Goal: Information Seeking & Learning: Find contact information

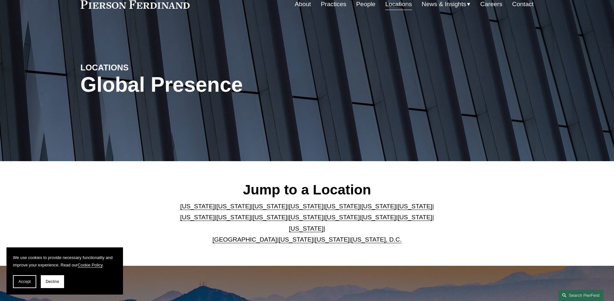
scroll to position [65, 0]
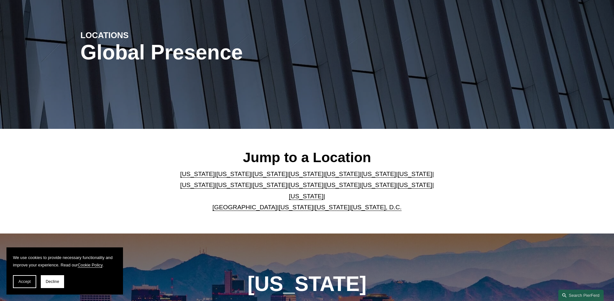
click at [289, 176] on link "[US_STATE]" at bounding box center [306, 174] width 35 height 7
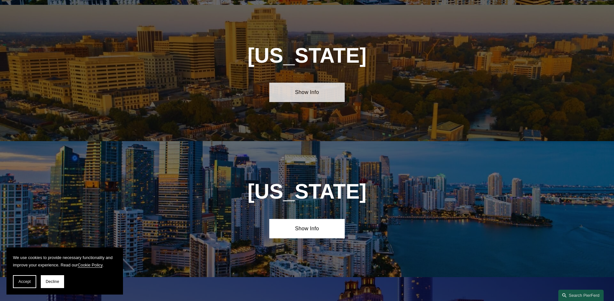
click at [313, 91] on link "Show Info" at bounding box center [306, 92] width 75 height 19
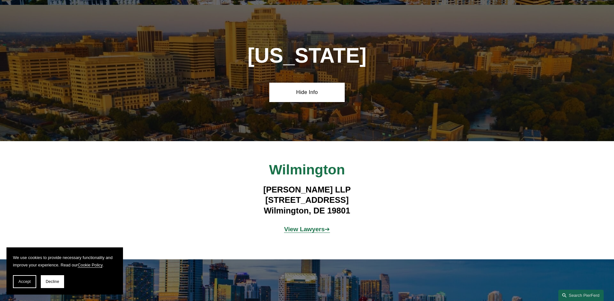
click at [302, 226] on strong "View Lawyers" at bounding box center [304, 229] width 41 height 7
click at [294, 226] on strong "View Lawyers" at bounding box center [304, 229] width 41 height 7
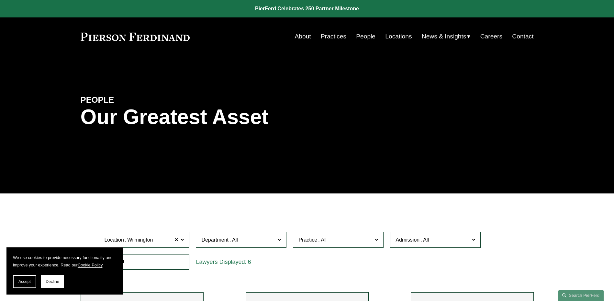
scroll to position [65, 0]
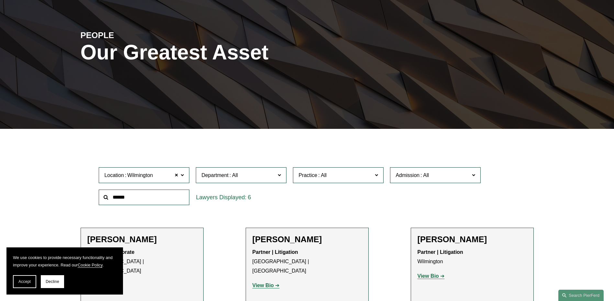
click at [260, 201] on div "6" at bounding box center [241, 198] width 91 height 16
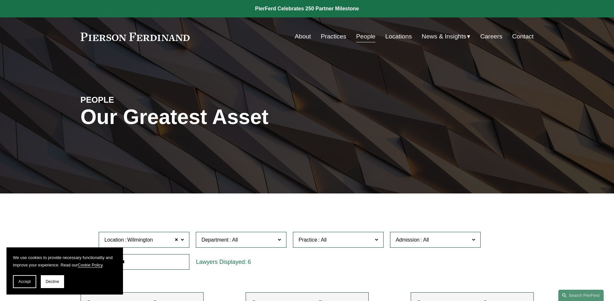
scroll to position [162, 0]
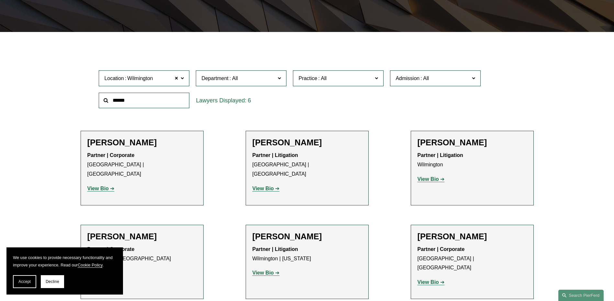
click at [262, 71] on div "Department All Corporate Employment, Labor, and Benefits Intellectual Property …" at bounding box center [240, 78] width 97 height 22
click at [261, 73] on label "Department" at bounding box center [241, 79] width 91 height 16
click at [0, 0] on link "Corporate" at bounding box center [0, 0] width 0 height 0
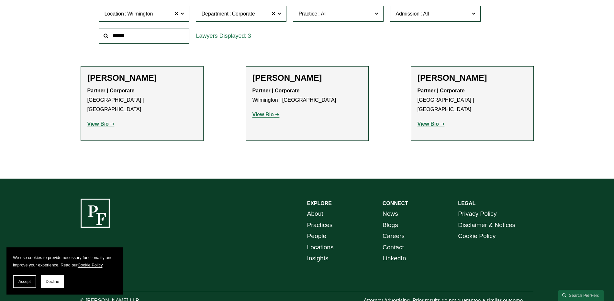
scroll to position [243, 0]
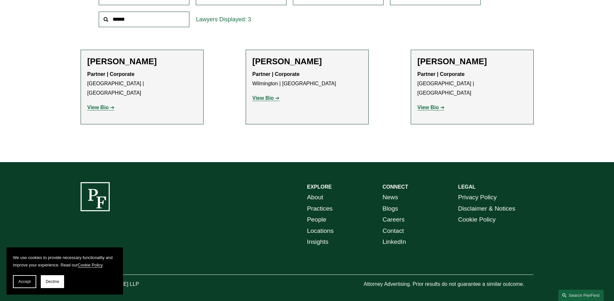
click at [204, 187] on div "EXPLORE CONNECT About Practices People Locations Insights News Blogs Careers Co…" at bounding box center [307, 235] width 614 height 107
click at [49, 284] on span "Decline" at bounding box center [53, 282] width 14 height 5
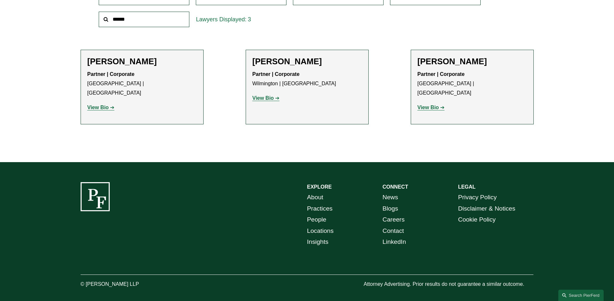
click at [544, 44] on ul "Filter Location [GEOGRAPHIC_DATA] [GEOGRAPHIC_DATA] All [GEOGRAPHIC_DATA] [GEOG…" at bounding box center [307, 55] width 490 height 177
